Goal: Information Seeking & Learning: Learn about a topic

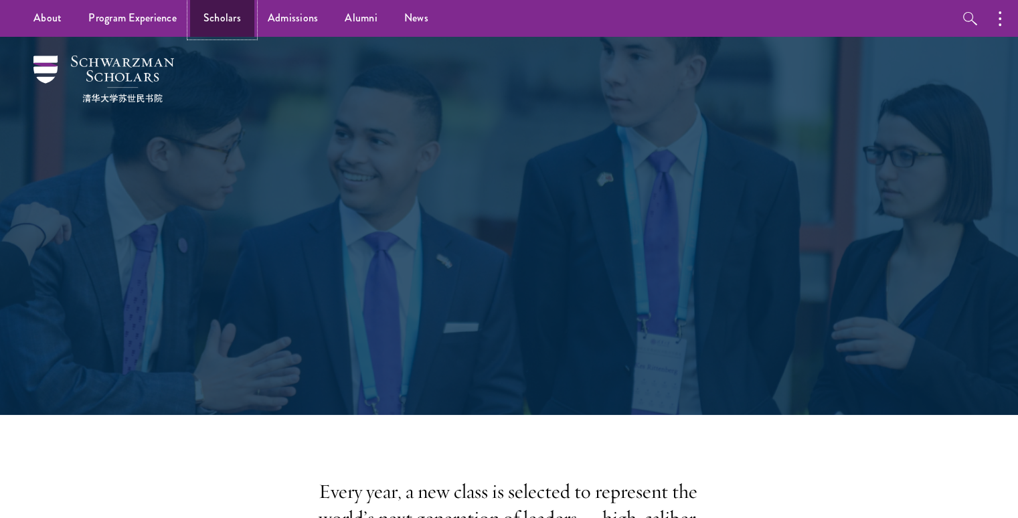
click at [235, 9] on link "Scholars" at bounding box center [222, 18] width 64 height 37
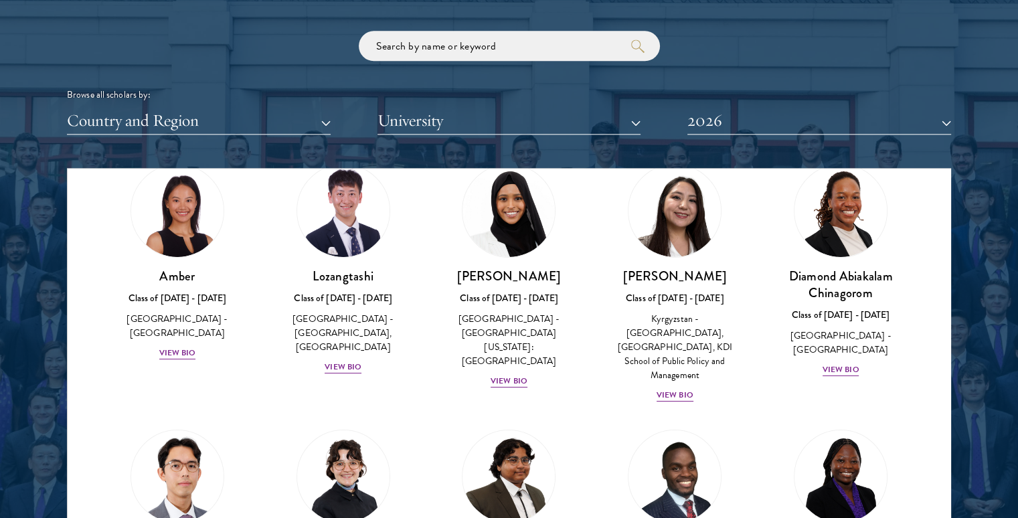
scroll to position [60, 0]
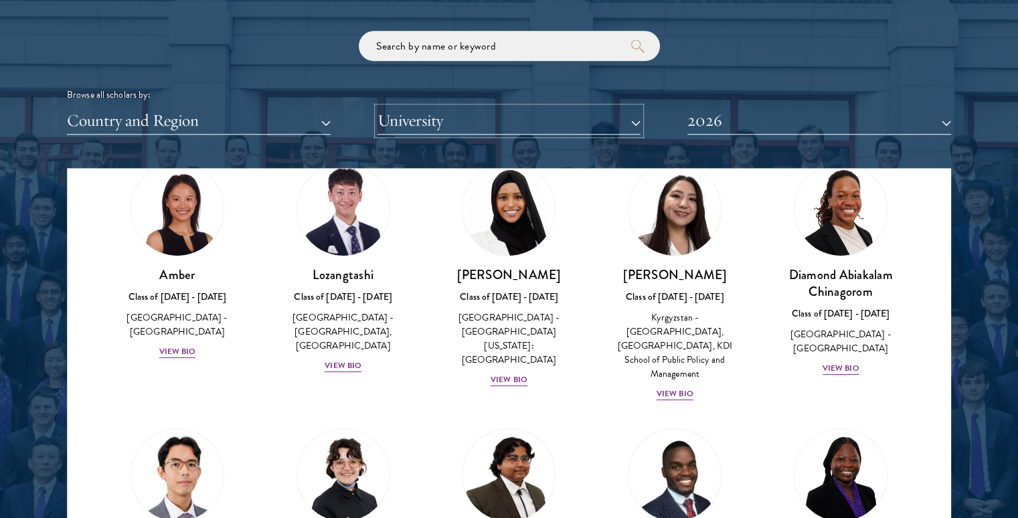
click at [460, 129] on button "University" at bounding box center [509, 120] width 264 height 27
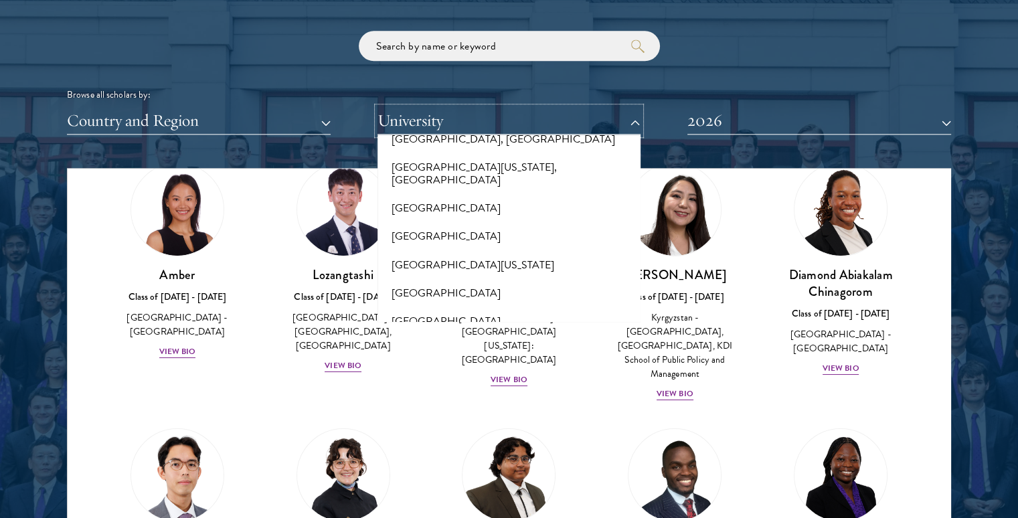
scroll to position [11710, 0]
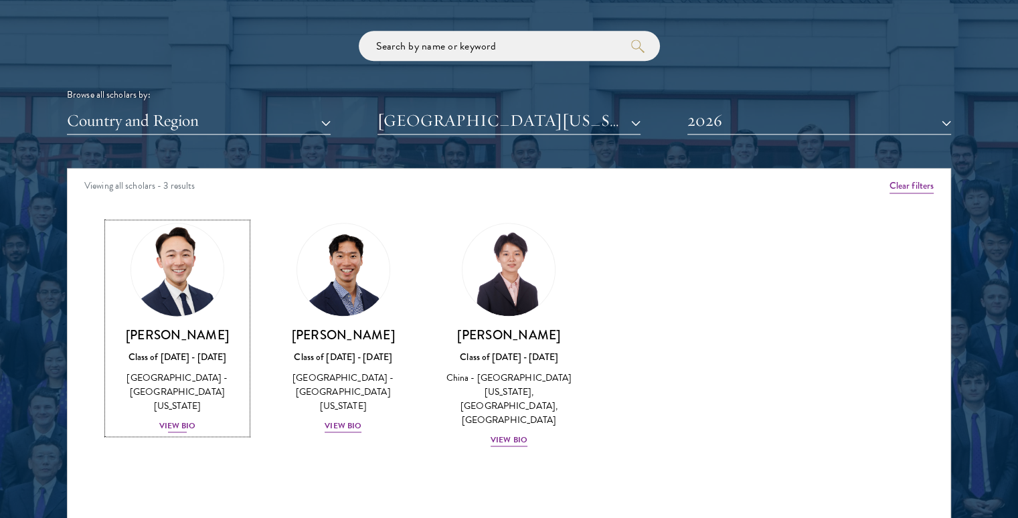
click at [159, 310] on img at bounding box center [177, 270] width 102 height 102
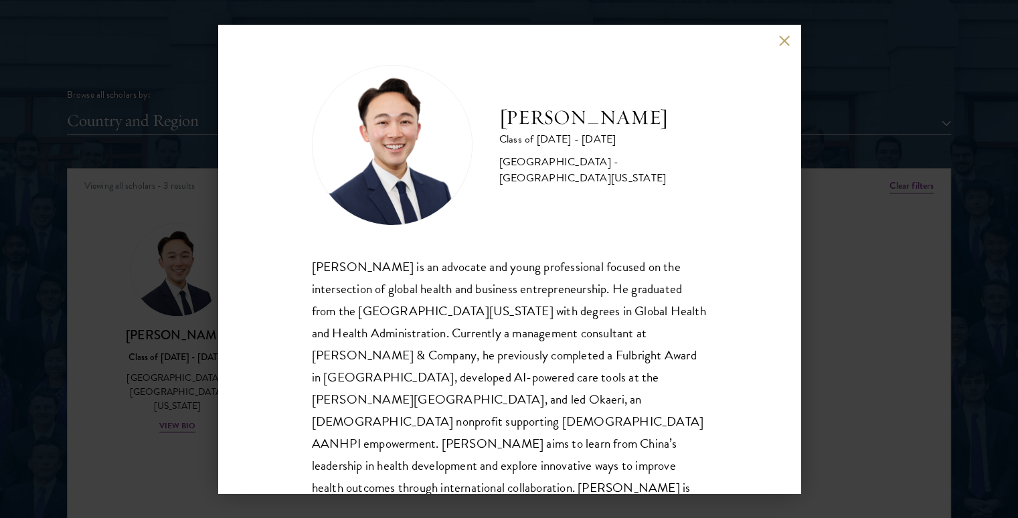
drag, startPoint x: 500, startPoint y: 114, endPoint x: 679, endPoint y: 112, distance: 179.3
click at [679, 112] on h2 "[PERSON_NAME]" at bounding box center [602, 117] width 207 height 27
copy h2 "[PERSON_NAME]"
click at [779, 41] on button at bounding box center [784, 40] width 11 height 11
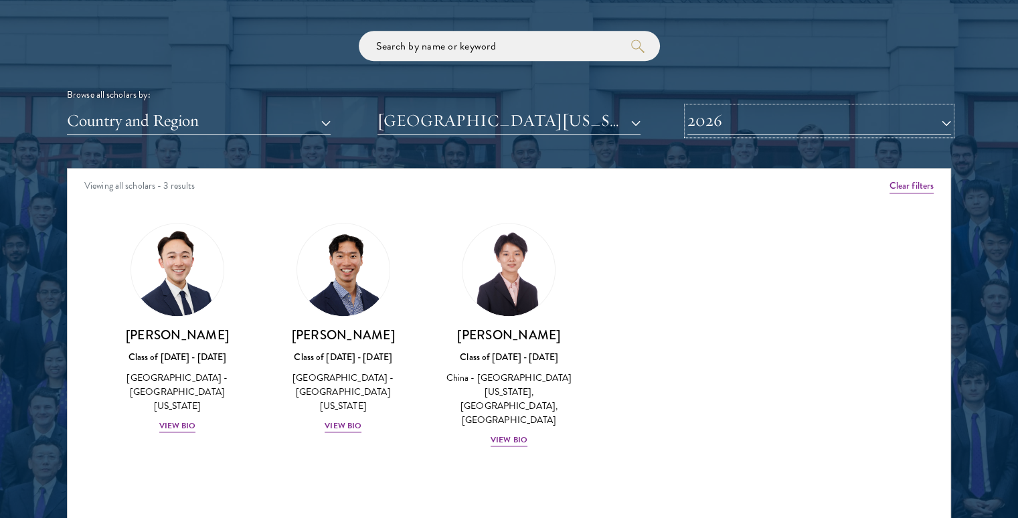
click at [765, 124] on button "2026" at bounding box center [819, 120] width 264 height 27
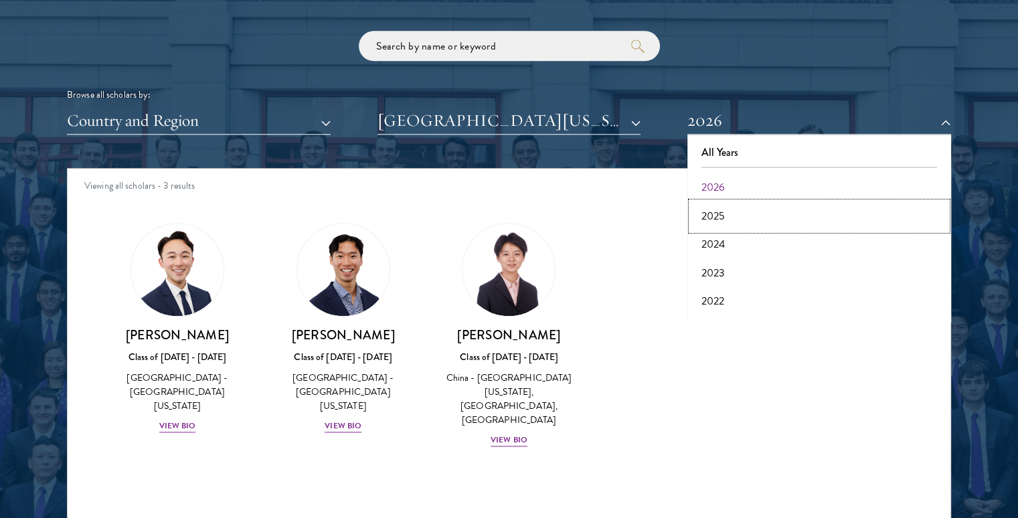
click at [717, 211] on button "2025" at bounding box center [819, 216] width 256 height 28
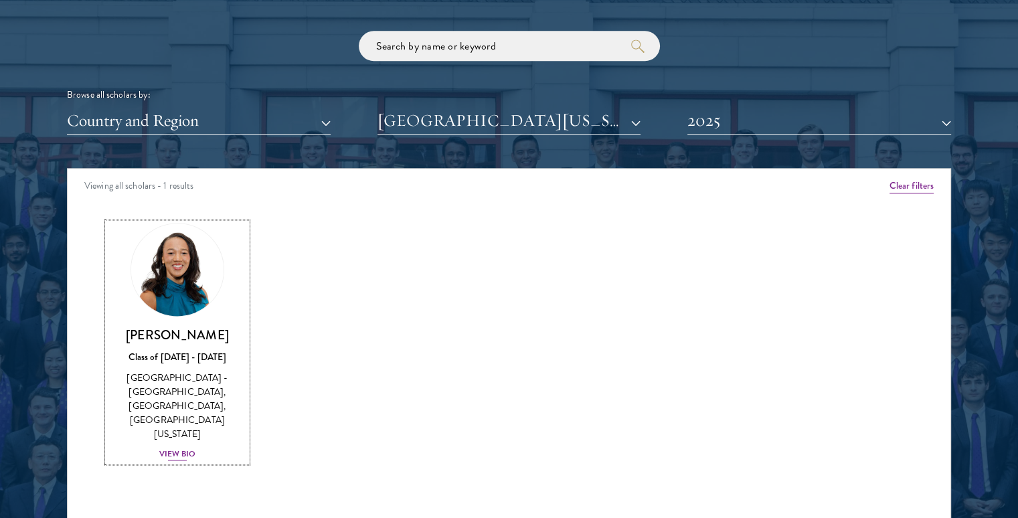
click at [209, 331] on h3 "[PERSON_NAME]" at bounding box center [177, 335] width 139 height 17
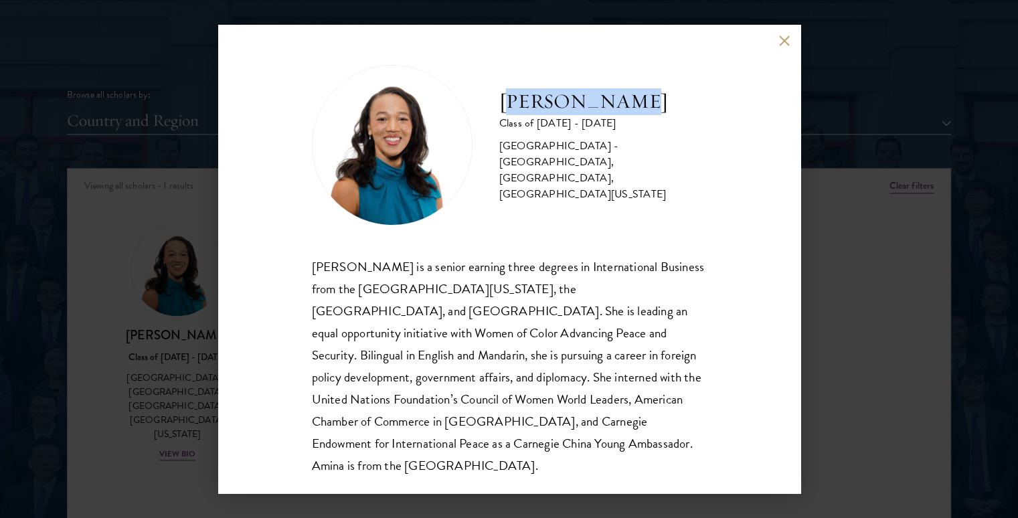
drag, startPoint x: 506, startPoint y: 89, endPoint x: 622, endPoint y: 99, distance: 116.2
click at [622, 99] on h2 "[PERSON_NAME]" at bounding box center [602, 101] width 207 height 27
click at [577, 110] on h2 "[PERSON_NAME]" at bounding box center [602, 101] width 207 height 27
drag, startPoint x: 577, startPoint y: 113, endPoint x: 493, endPoint y: 89, distance: 88.3
click at [493, 89] on div "[PERSON_NAME] Class of [DATE] - [DATE] [GEOGRAPHIC_DATA] - [GEOGRAPHIC_DATA], […" at bounding box center [509, 145] width 395 height 161
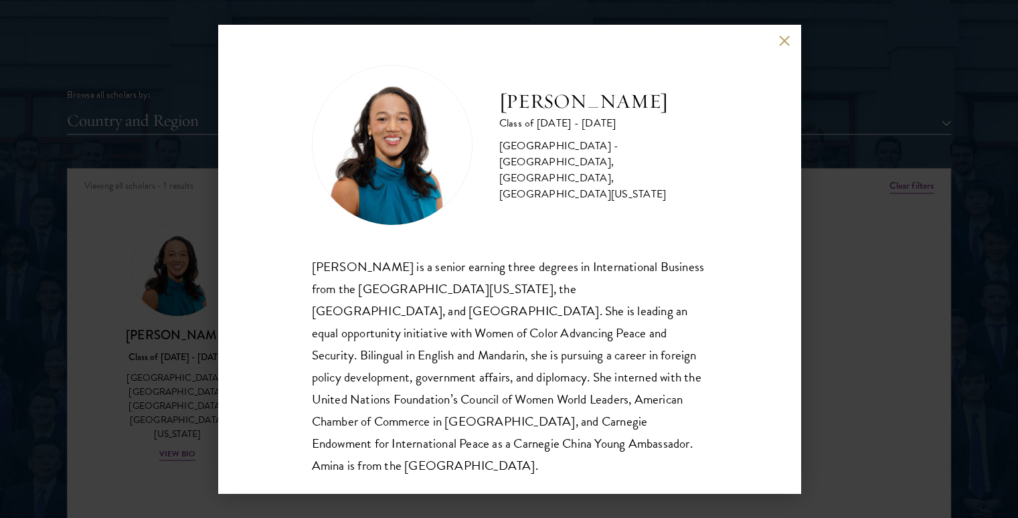
copy h2 "[PERSON_NAME]"
click at [783, 44] on button at bounding box center [784, 40] width 11 height 11
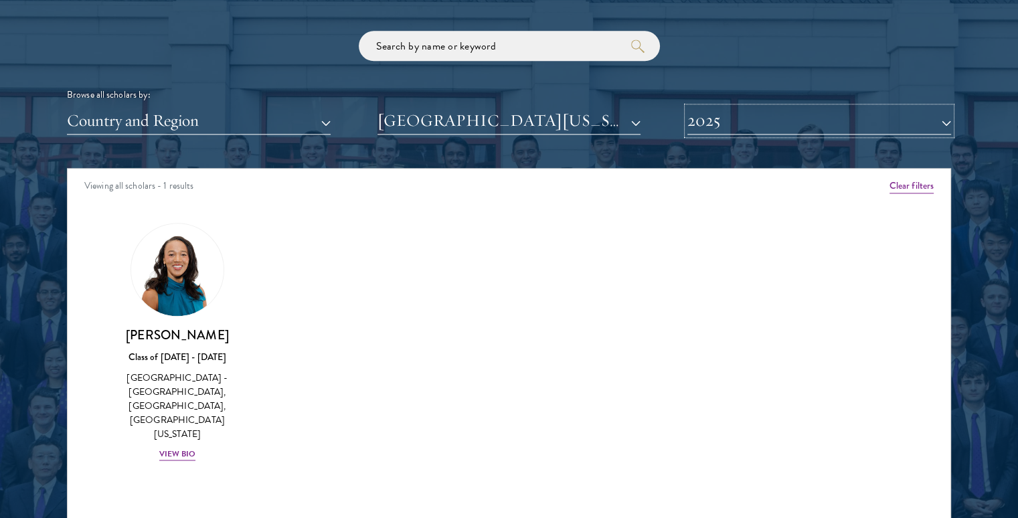
click at [728, 115] on button "2025" at bounding box center [819, 120] width 264 height 27
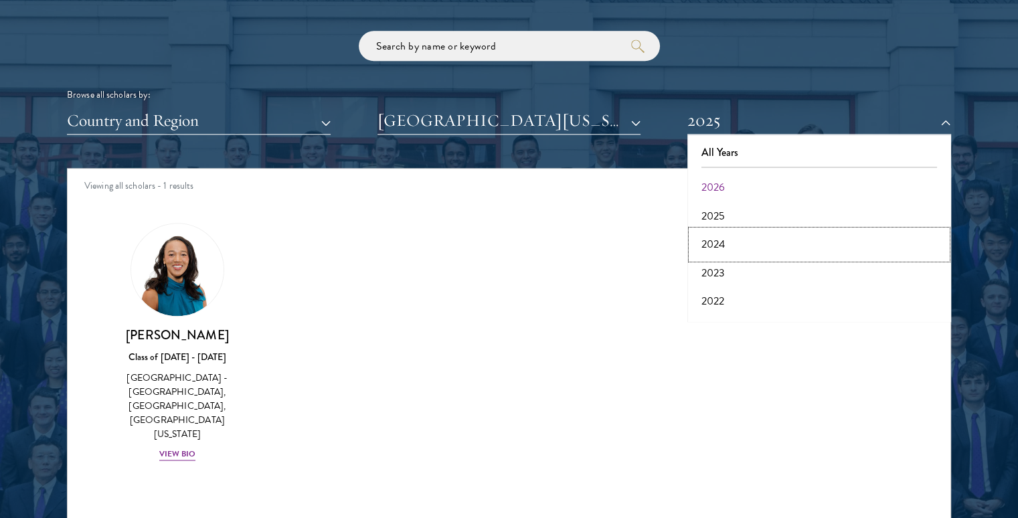
click at [716, 242] on button "2024" at bounding box center [819, 244] width 256 height 28
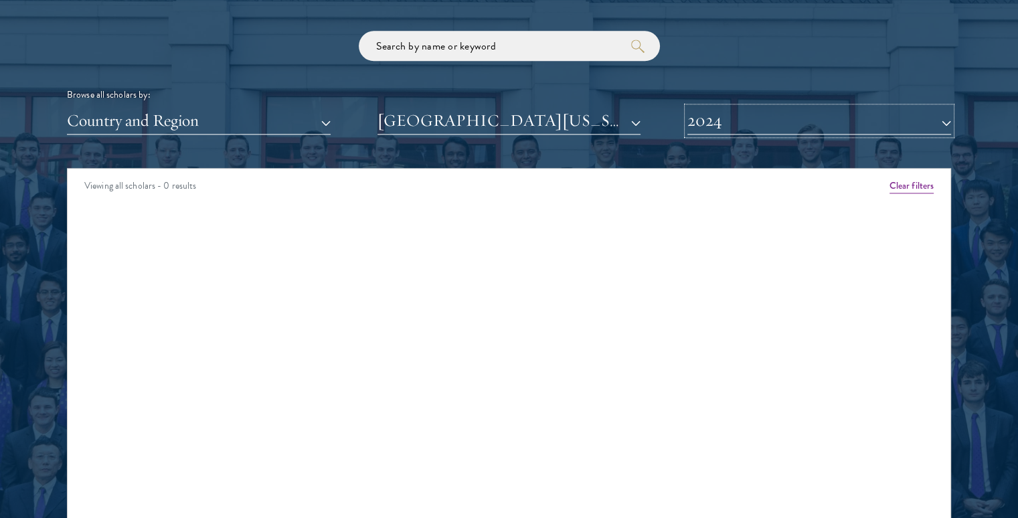
click at [740, 127] on button "2024" at bounding box center [819, 120] width 264 height 27
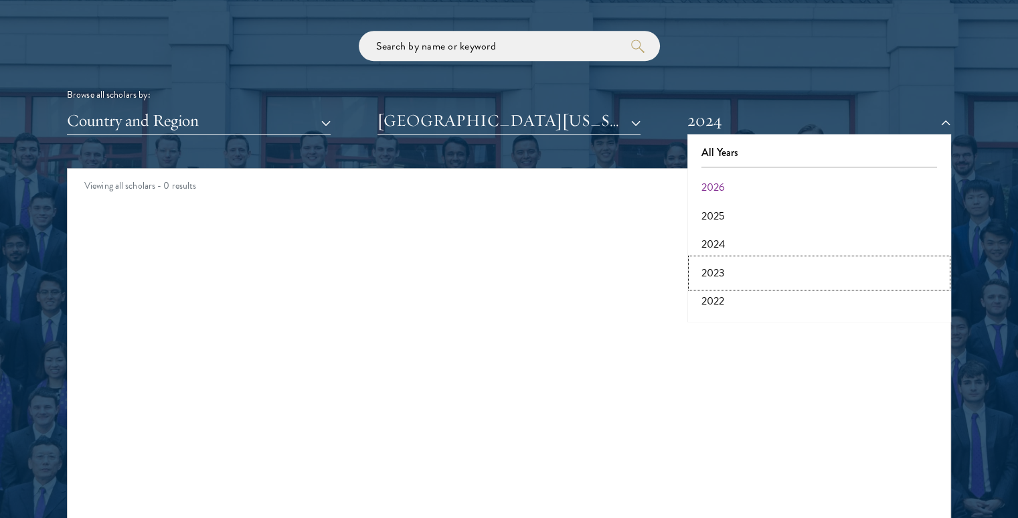
click at [720, 272] on button "2023" at bounding box center [819, 273] width 256 height 28
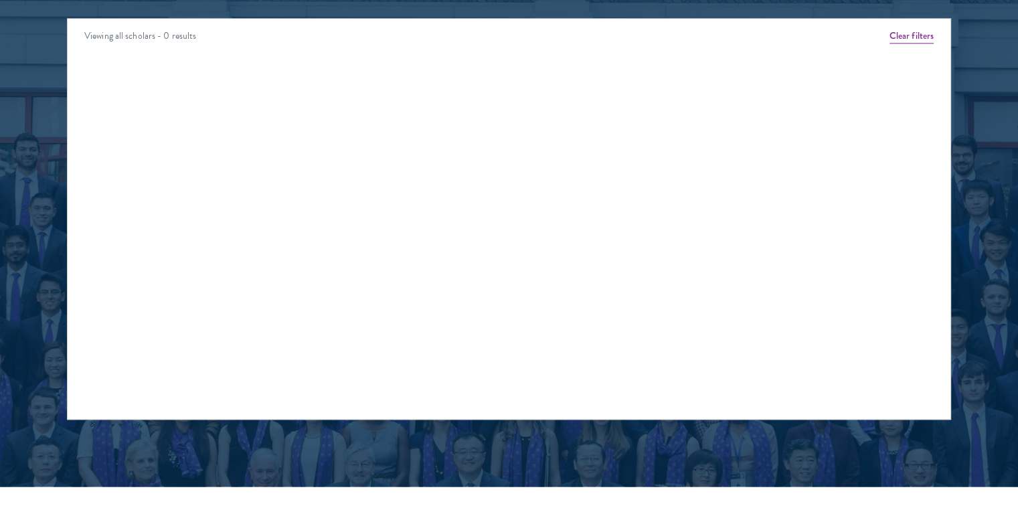
scroll to position [1660, 0]
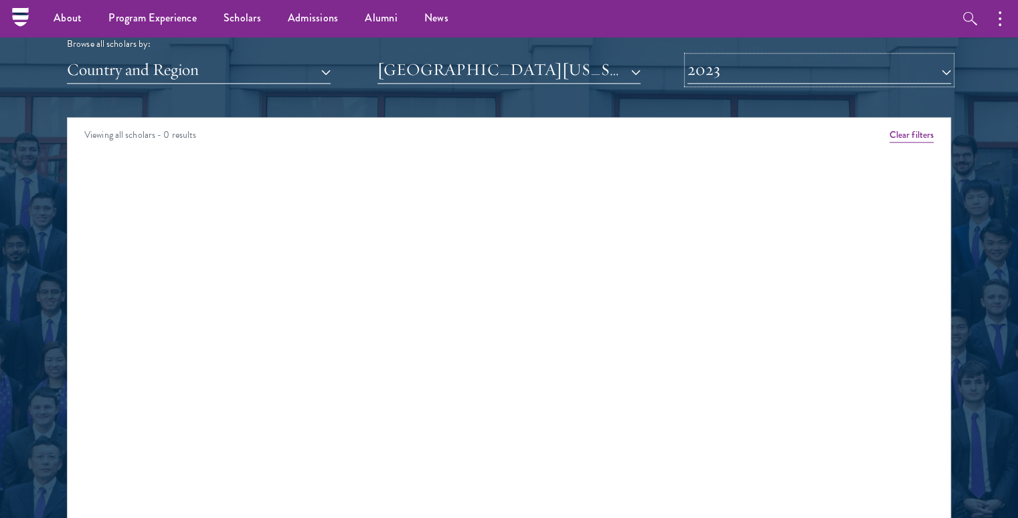
click at [735, 76] on button "2023" at bounding box center [819, 69] width 264 height 27
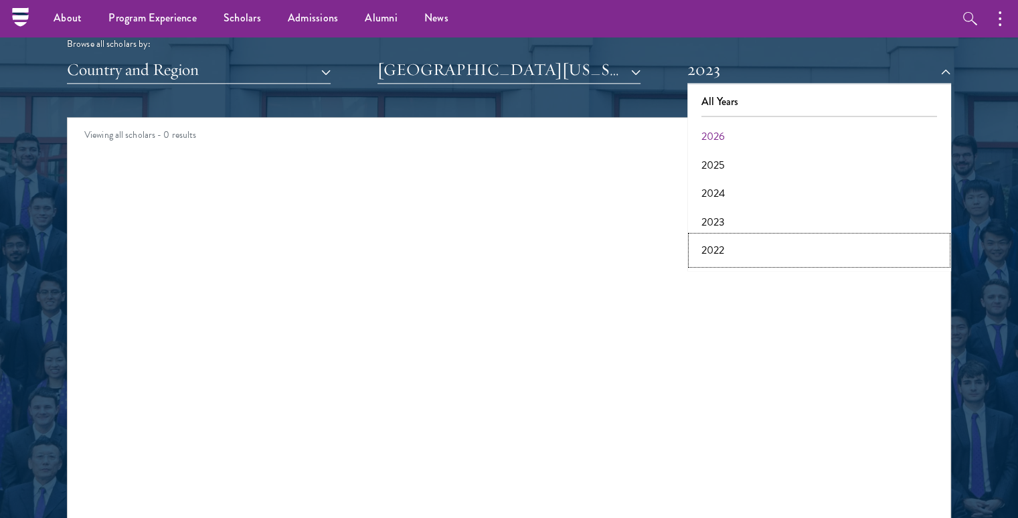
click at [720, 247] on button "2022" at bounding box center [819, 250] width 256 height 28
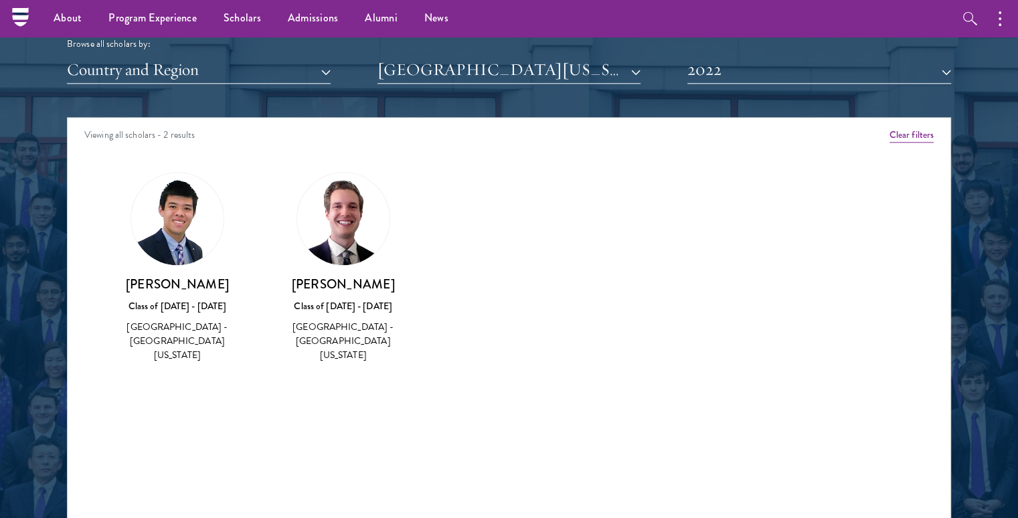
click at [173, 241] on img at bounding box center [177, 219] width 92 height 92
drag, startPoint x: 383, startPoint y: 282, endPoint x: 300, endPoint y: 286, distance: 82.4
click at [300, 286] on h3 "[PERSON_NAME]" at bounding box center [343, 284] width 139 height 17
copy h3 "[PERSON_NAME]"
drag, startPoint x: 230, startPoint y: 279, endPoint x: 134, endPoint y: 278, distance: 96.4
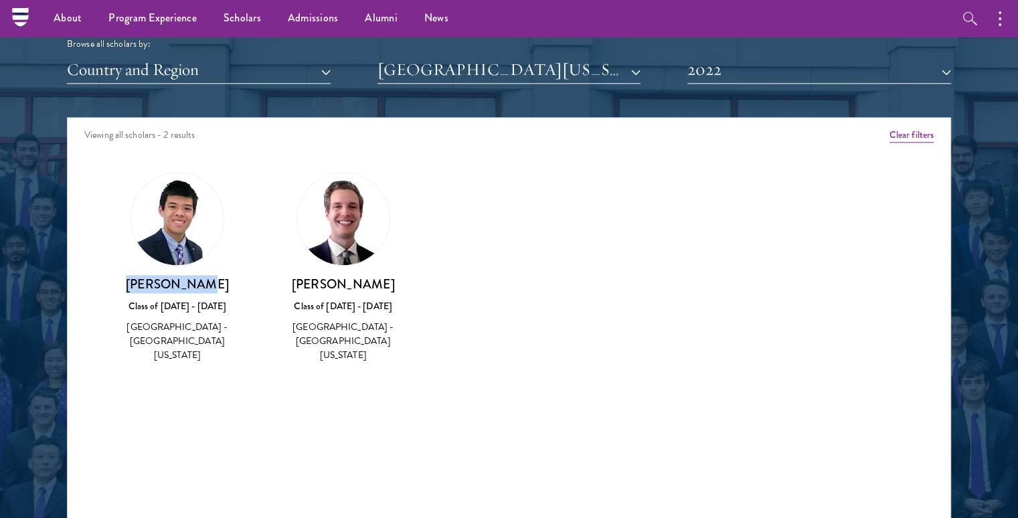
click at [134, 278] on h3 "[PERSON_NAME]" at bounding box center [177, 284] width 139 height 17
copy h3 "[PERSON_NAME]"
click at [696, 62] on button "2022" at bounding box center [819, 69] width 264 height 27
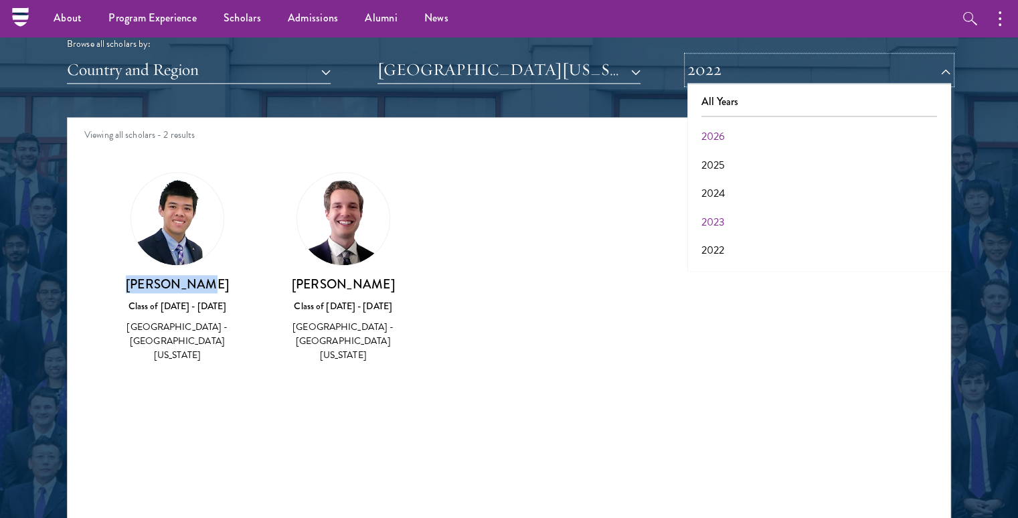
scroll to position [64, 0]
click at [717, 217] on button "2021" at bounding box center [819, 214] width 256 height 28
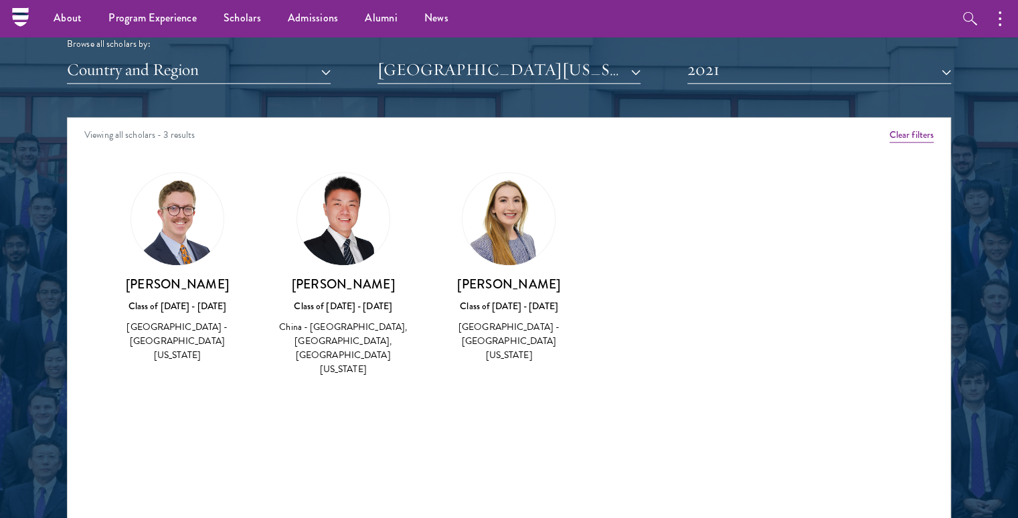
drag, startPoint x: 584, startPoint y: 284, endPoint x: 450, endPoint y: 287, distance: 134.5
click at [450, 287] on div "[PERSON_NAME] Class of [DATE] - [DATE] [GEOGRAPHIC_DATA] - [GEOGRAPHIC_DATA][US…" at bounding box center [509, 268] width 166 height 218
copy h3 "[PERSON_NAME]"
drag, startPoint x: 389, startPoint y: 291, endPoint x: 286, endPoint y: 291, distance: 102.4
click at [286, 291] on h3 "[PERSON_NAME]" at bounding box center [343, 284] width 139 height 17
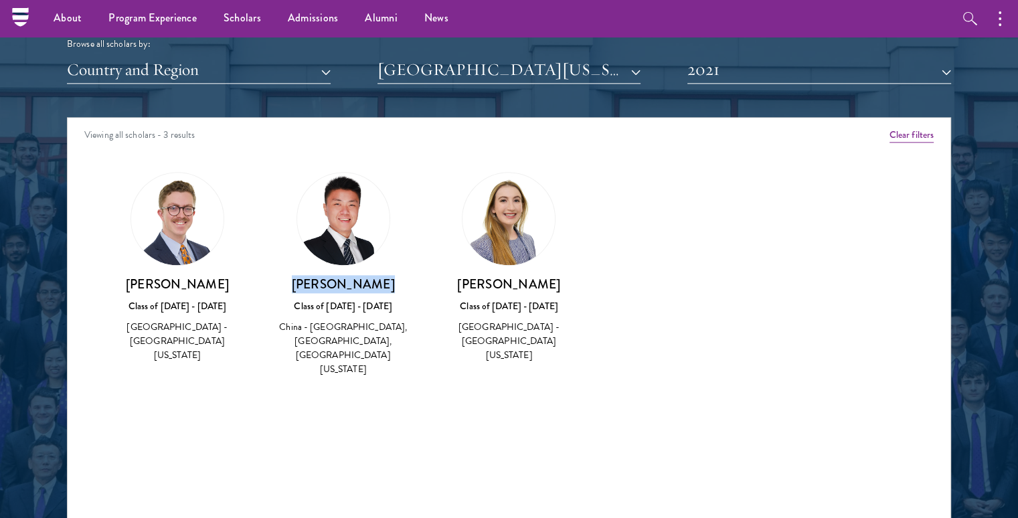
drag, startPoint x: 256, startPoint y: 284, endPoint x: 78, endPoint y: 282, distance: 178.7
click at [78, 282] on div "Amber Class of [DATE] - [DATE] [GEOGRAPHIC_DATA] - [GEOGRAPHIC_DATA] View Bio C…" at bounding box center [509, 286] width 883 height 262
copy h3 "[PERSON_NAME]"
click at [796, 80] on button "2021" at bounding box center [819, 69] width 264 height 27
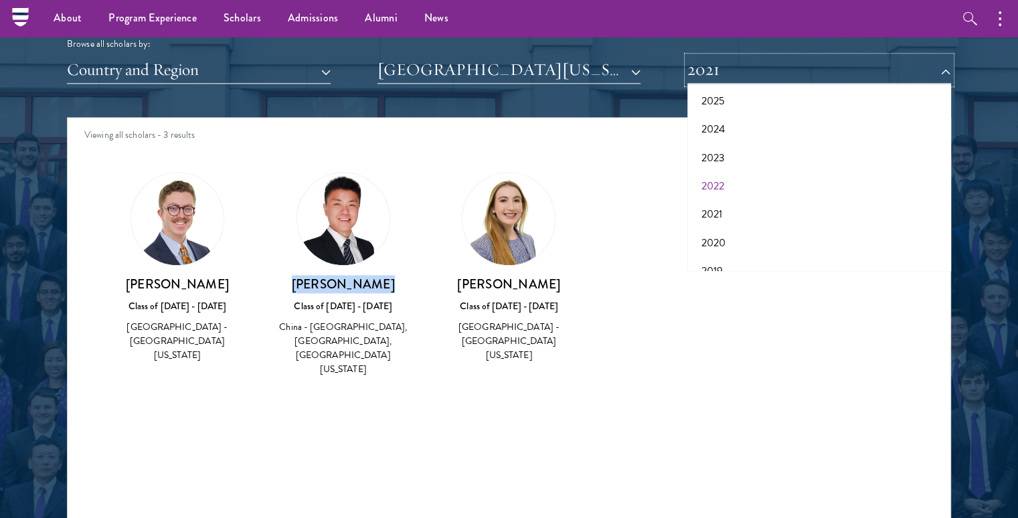
scroll to position [139, 0]
click at [733, 167] on button "2020" at bounding box center [819, 169] width 256 height 28
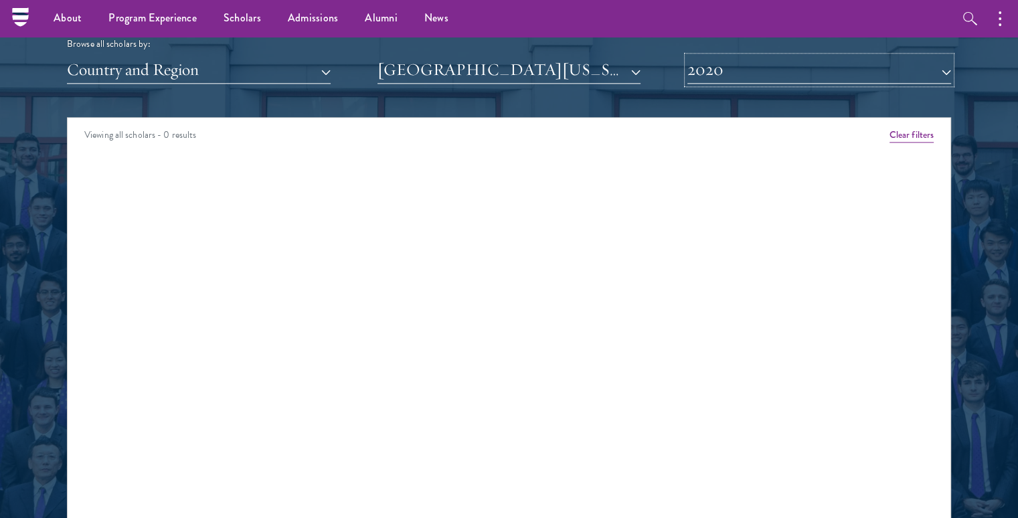
click at [731, 81] on button "2020" at bounding box center [819, 69] width 264 height 27
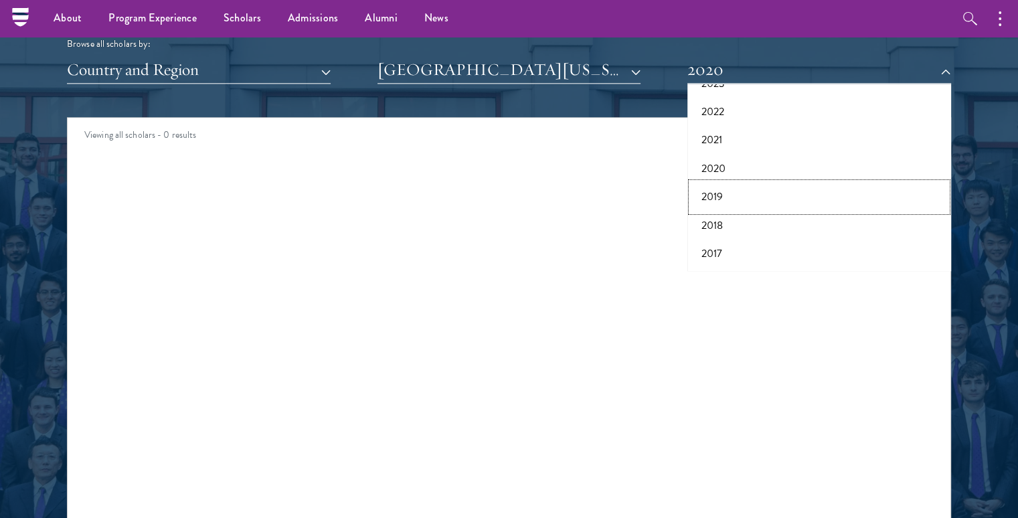
click at [724, 197] on button "2019" at bounding box center [819, 197] width 256 height 28
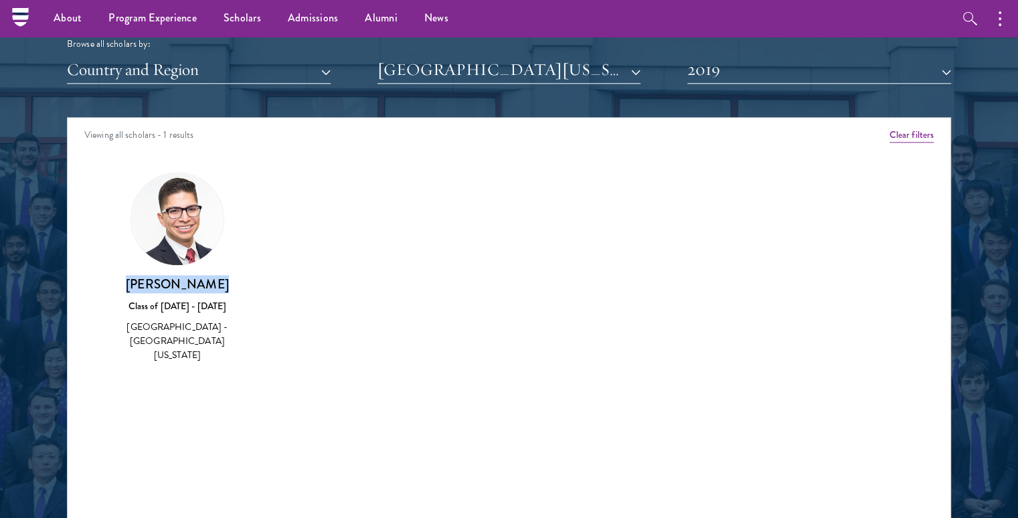
drag, startPoint x: 231, startPoint y: 287, endPoint x: 123, endPoint y: 286, distance: 107.7
click at [123, 286] on h3 "[PERSON_NAME]" at bounding box center [177, 284] width 139 height 17
copy h3 "[PERSON_NAME]"
click at [710, 81] on button "2019" at bounding box center [819, 69] width 264 height 27
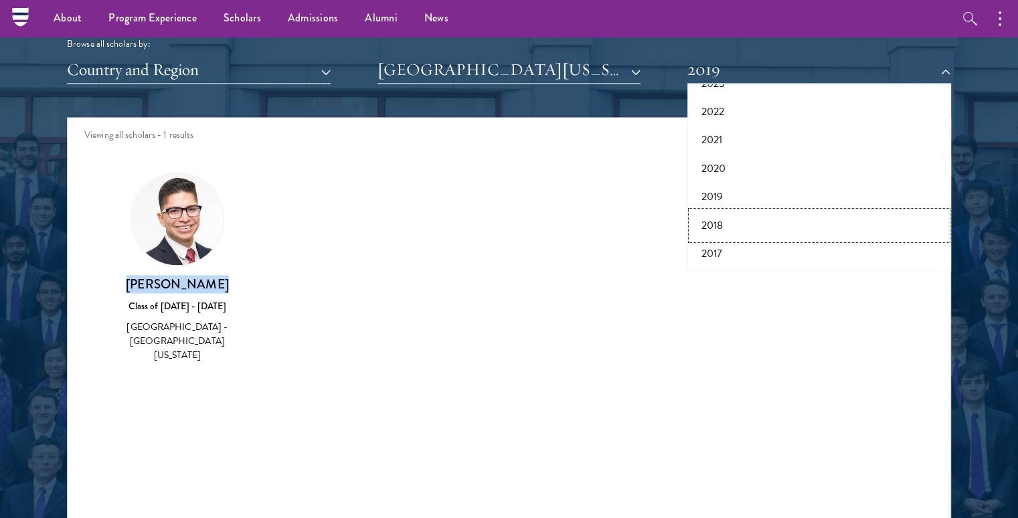
click at [721, 231] on button "2018" at bounding box center [819, 225] width 256 height 28
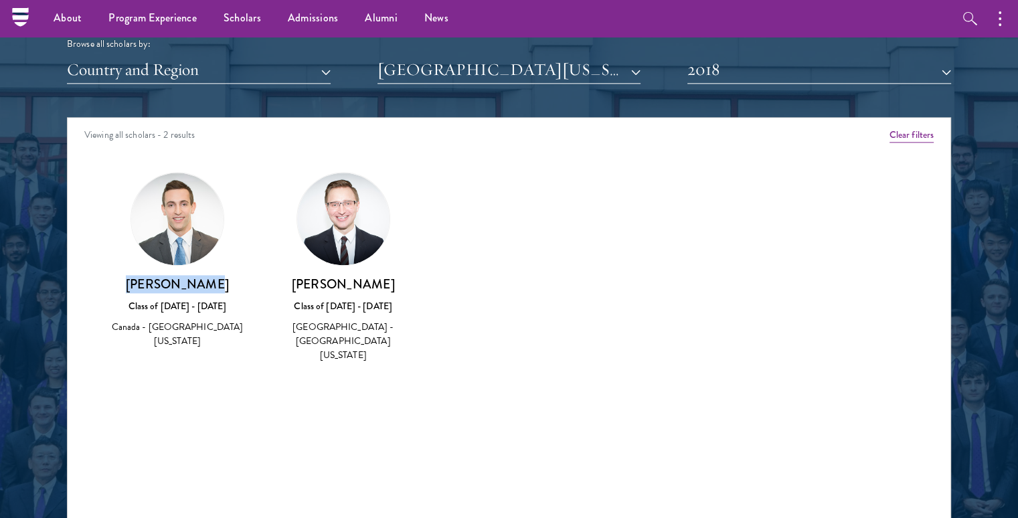
drag, startPoint x: 234, startPoint y: 290, endPoint x: 122, endPoint y: 286, distance: 111.8
click at [122, 286] on h3 "[PERSON_NAME]" at bounding box center [177, 284] width 139 height 17
drag, startPoint x: 398, startPoint y: 287, endPoint x: 276, endPoint y: 290, distance: 122.5
click at [276, 290] on h3 "[PERSON_NAME]" at bounding box center [343, 284] width 139 height 17
copy h3 "[PERSON_NAME]"
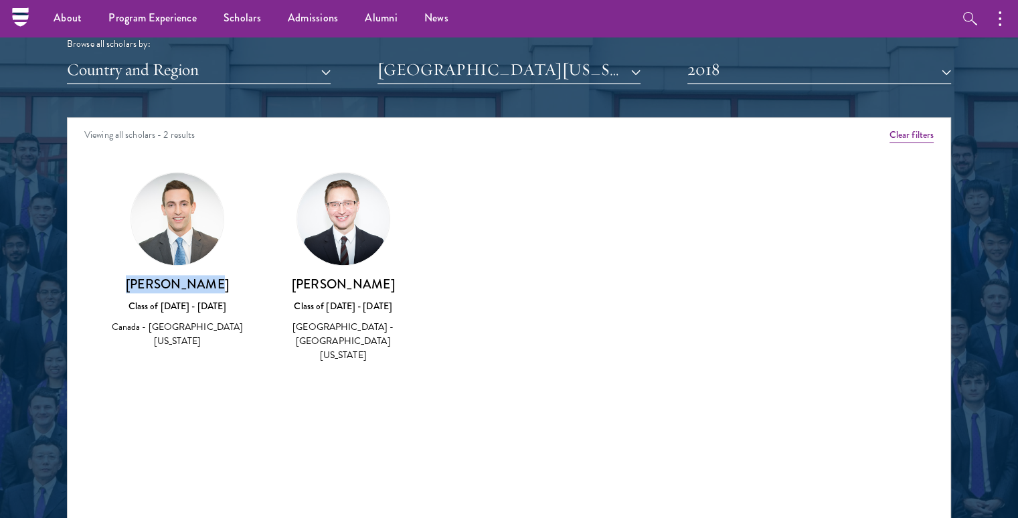
drag, startPoint x: 233, startPoint y: 277, endPoint x: 133, endPoint y: 284, distance: 100.0
click at [133, 284] on h3 "[PERSON_NAME]" at bounding box center [177, 284] width 139 height 17
copy h3 "[PERSON_NAME]"
click at [711, 90] on div "Scholar Directory Congratulations and welcome to the Schwarzman Scholars Class …" at bounding box center [509, 178] width 884 height 681
click at [711, 83] on button "2018" at bounding box center [819, 69] width 264 height 27
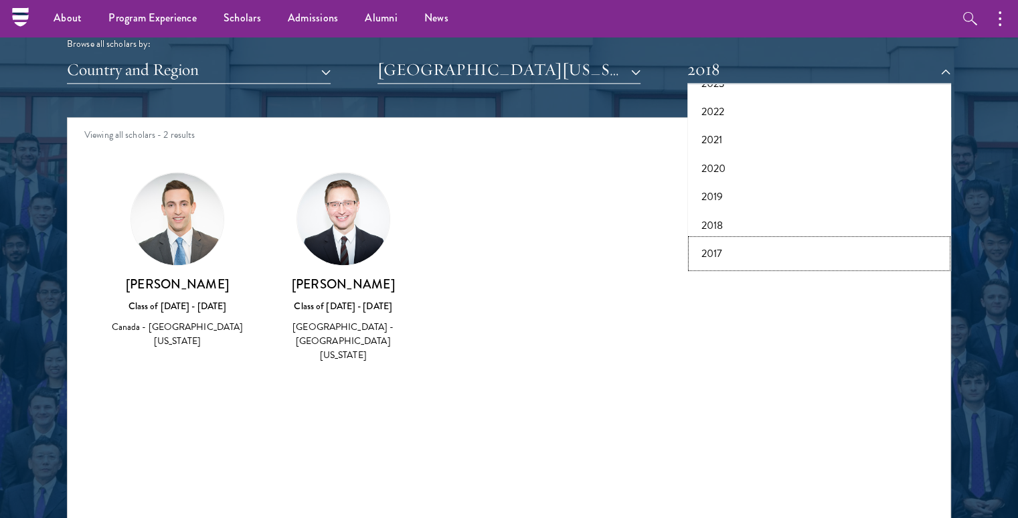
click at [715, 254] on button "2017" at bounding box center [819, 254] width 256 height 28
